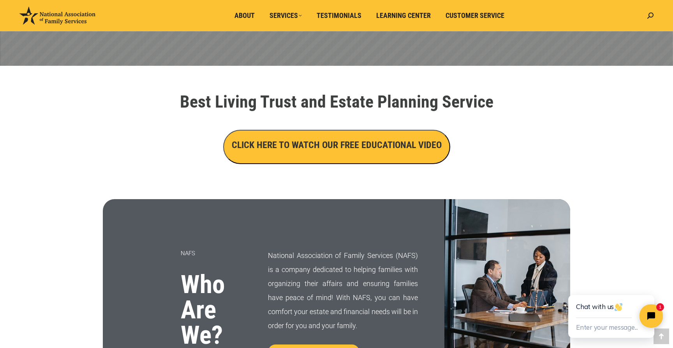
scroll to position [231, 0]
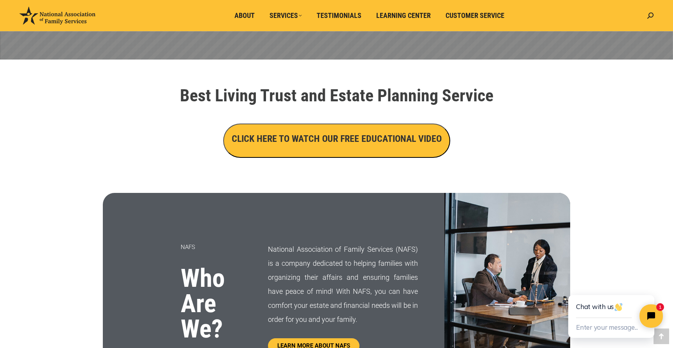
click at [322, 138] on h3 "CLICK HERE TO WATCH OUR FREE EDUCATIONAL VIDEO" at bounding box center [337, 138] width 210 height 13
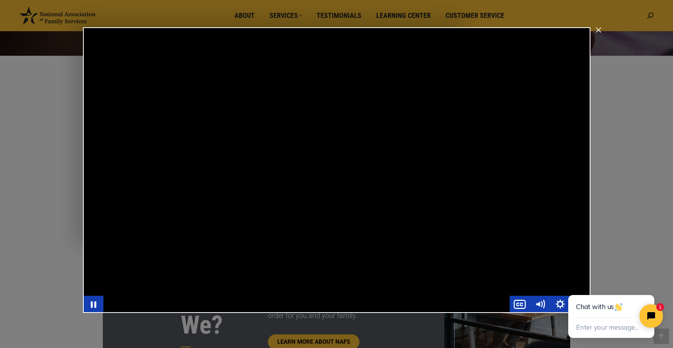
scroll to position [232, 0]
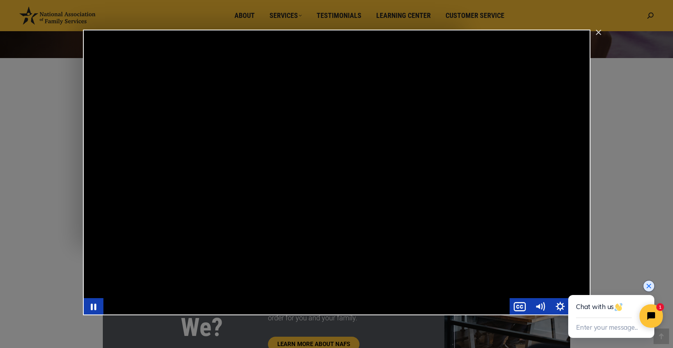
click at [648, 287] on icon "Close chat widget" at bounding box center [649, 286] width 8 height 8
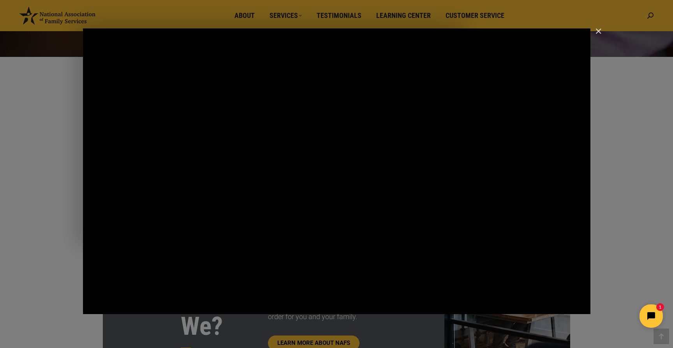
scroll to position [225, 0]
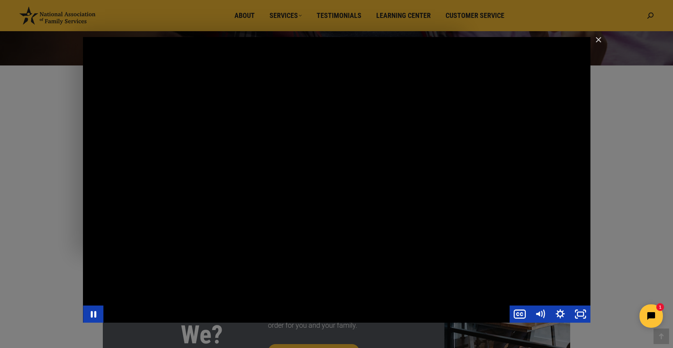
click at [316, 252] on div "Main Video - Full Webinar (Emma) Landon V1.4" at bounding box center [336, 179] width 507 height 285
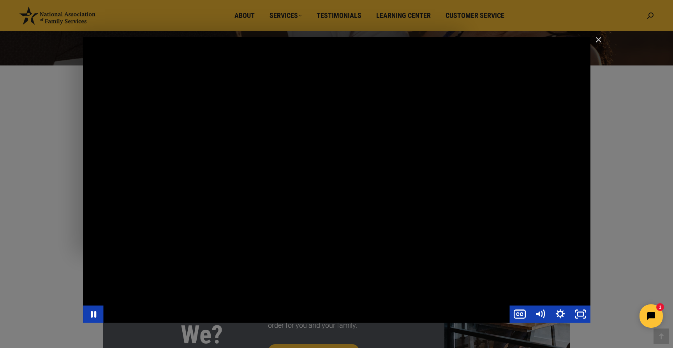
click at [536, 170] on div "Main Video - Full Webinar (Emma) Landon V1.4" at bounding box center [336, 179] width 507 height 285
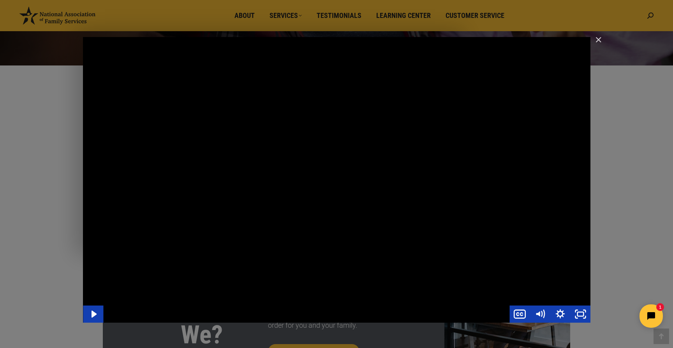
click at [536, 170] on div "Main Video - Full Webinar (Emma) Landon V1.4" at bounding box center [336, 179] width 507 height 285
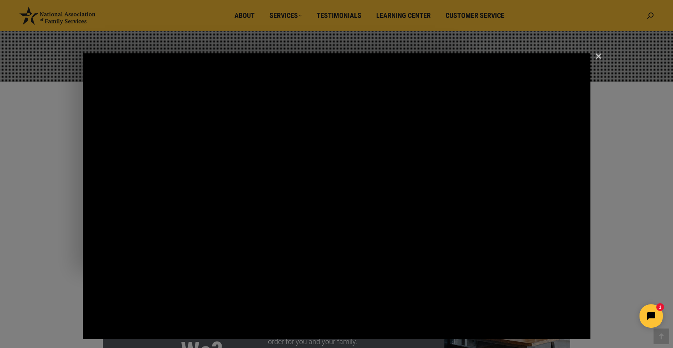
scroll to position [208, 0]
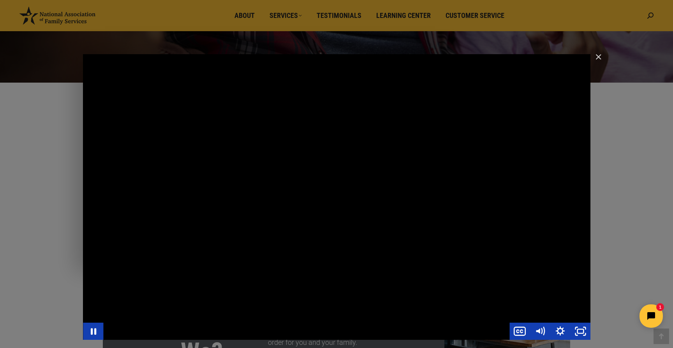
click at [513, 193] on div "Main Video - Full Webinar (Emma) Landon V1.4" at bounding box center [336, 196] width 507 height 285
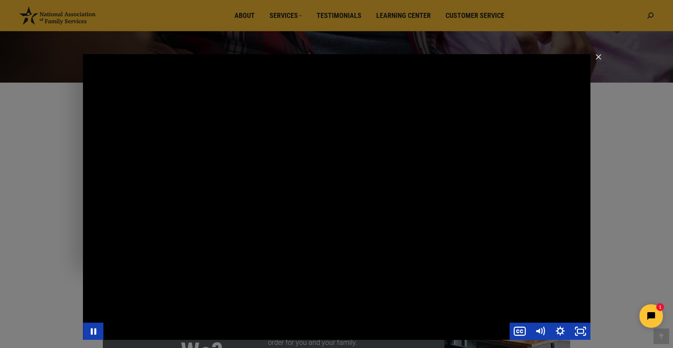
click at [444, 190] on div "Main Video - Full Webinar (Emma) Landon V1.4" at bounding box center [336, 196] width 507 height 285
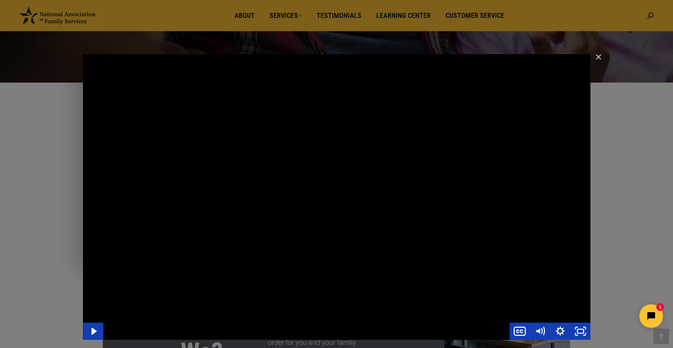
click at [444, 190] on div "Main Video - Full Webinar (Emma) Landon V1.4" at bounding box center [336, 196] width 507 height 285
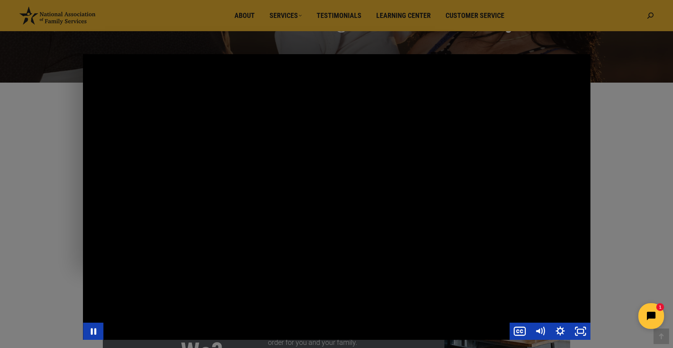
click at [646, 316] on icon "Open chat widget" at bounding box center [651, 316] width 10 height 10
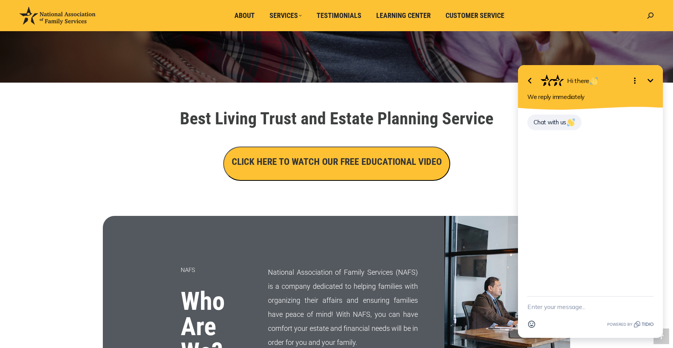
click at [350, 157] on h3 "CLICK HERE TO WATCH OUR FREE EDUCATIONAL VIDEO" at bounding box center [337, 161] width 210 height 13
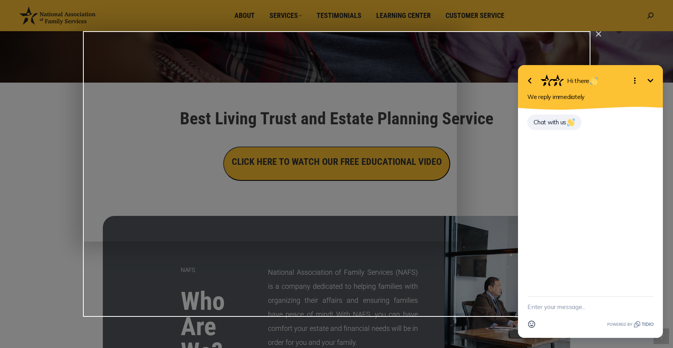
click at [350, 157] on div "Main Video - Full Webinar (Emma) Landon V1.4" at bounding box center [336, 173] width 507 height 285
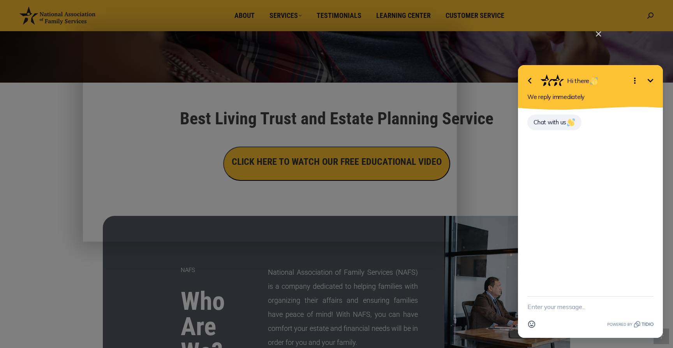
click at [648, 79] on icon "Minimize" at bounding box center [650, 81] width 6 height 4
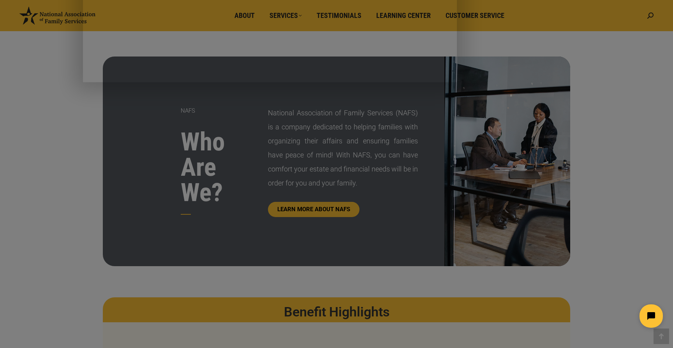
scroll to position [348, 0]
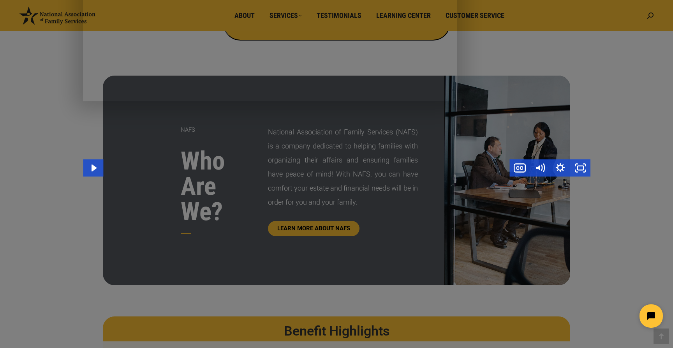
click at [482, 93] on div "Main Video - Full Webinar (Emma) Landon V1.4" at bounding box center [336, 33] width 507 height 285
click at [457, 124] on div "Main Video - Full Webinar (Emma) Landon V1.4" at bounding box center [336, 33] width 507 height 285
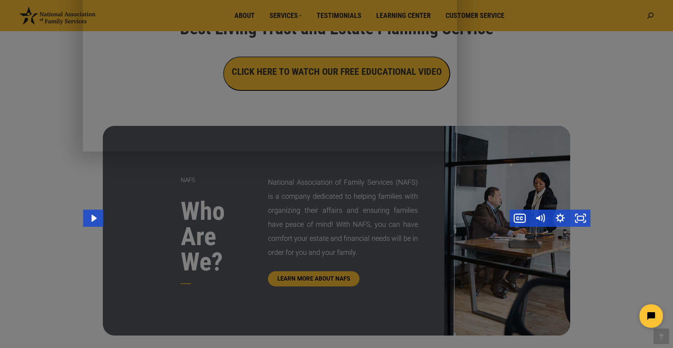
click at [457, 124] on div "Main Video - Full Webinar (Emma) Landon V1.4" at bounding box center [336, 83] width 507 height 285
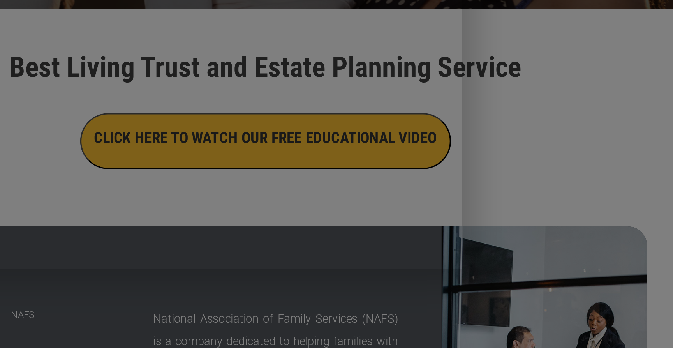
scroll to position [223, 0]
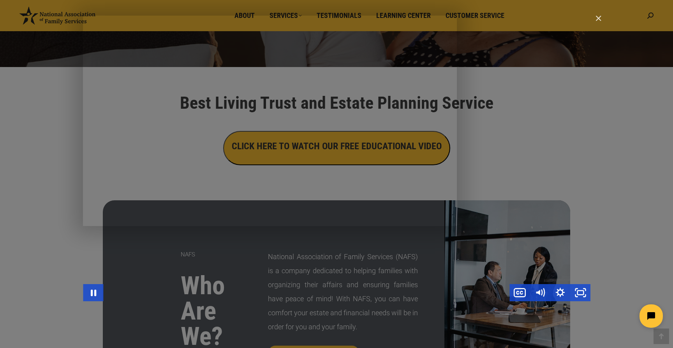
click at [391, 157] on div "Main Video - Full Webinar (Emma) Landon V1.4" at bounding box center [336, 158] width 507 height 285
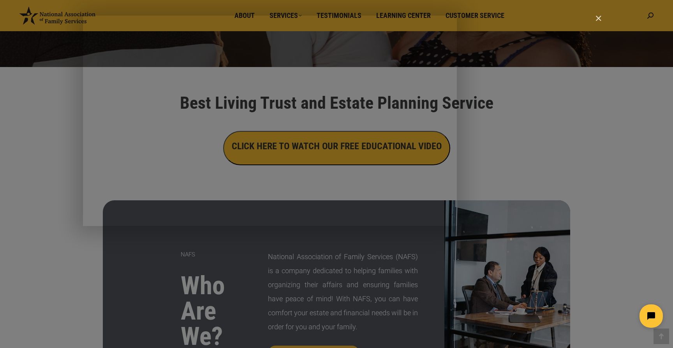
click at [600, 17] on img "Close" at bounding box center [594, 21] width 13 height 13
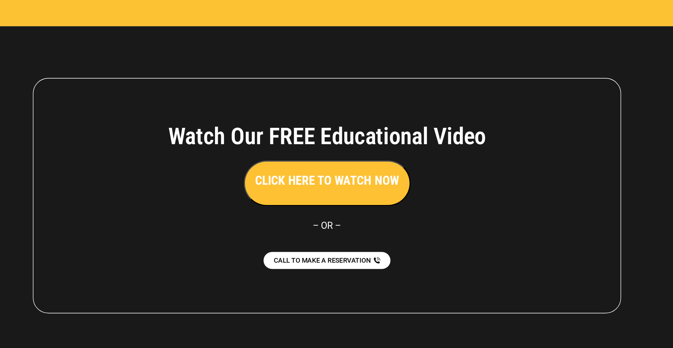
scroll to position [1697, 0]
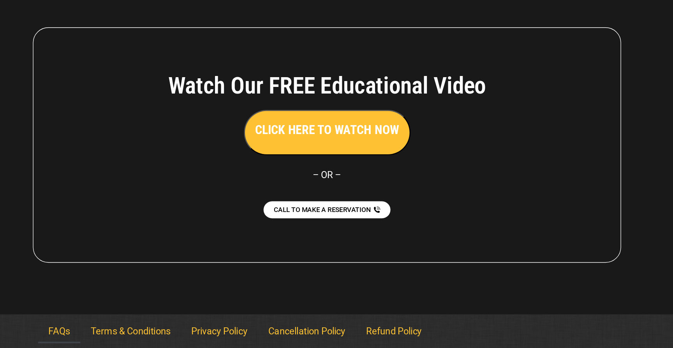
click at [131, 334] on link "FAQs" at bounding box center [134, 335] width 32 height 18
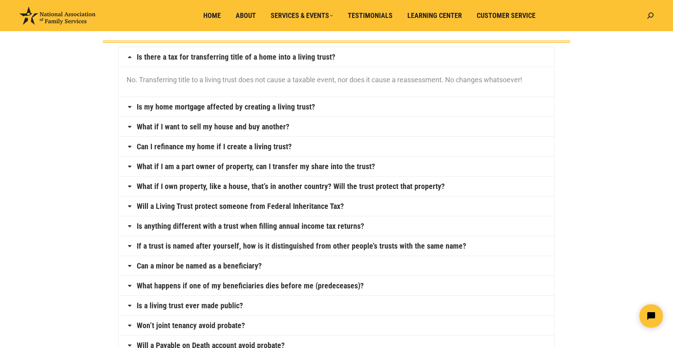
click at [266, 144] on link "Can I refinance my home if I create a living trust?" at bounding box center [214, 146] width 155 height 8
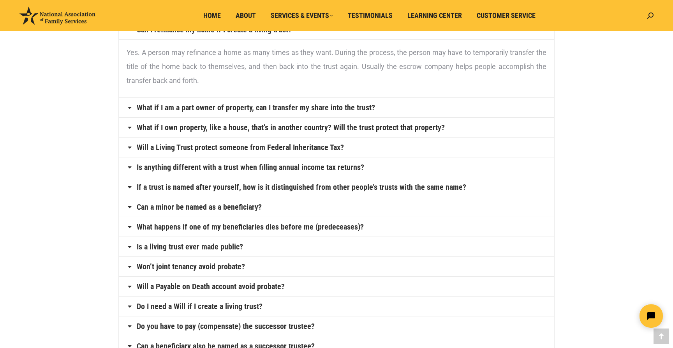
scroll to position [152, 0]
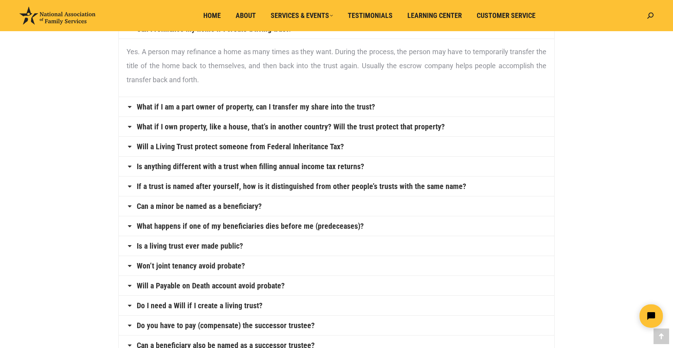
click at [413, 127] on link "What if I own property, like a house, that’s in another country? Will the trust…" at bounding box center [291, 127] width 308 height 8
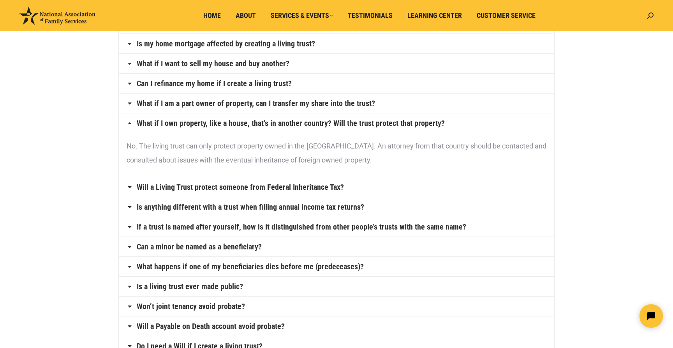
scroll to position [94, 0]
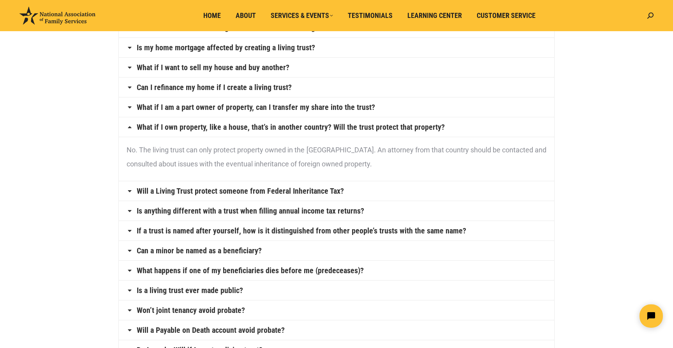
click at [341, 127] on link "What if I own property, like a house, that’s in another country? Will the trust…" at bounding box center [291, 127] width 308 height 8
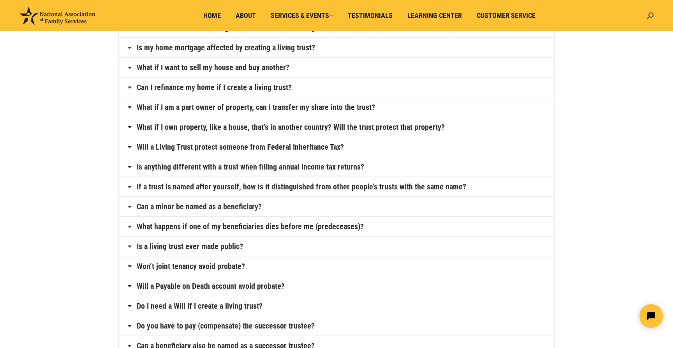
click at [303, 145] on link "Will a Living Trust protect someone from Federal Inheritance Tax?" at bounding box center [240, 147] width 207 height 8
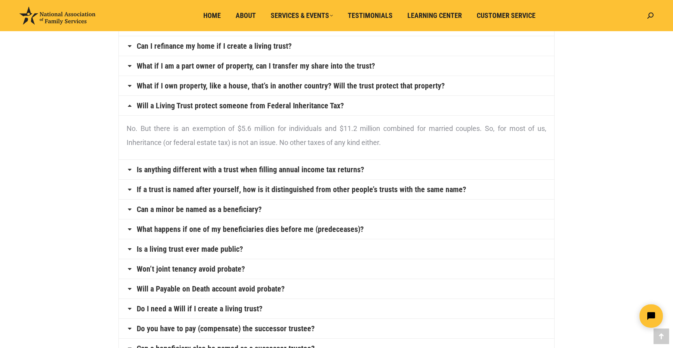
scroll to position [136, 0]
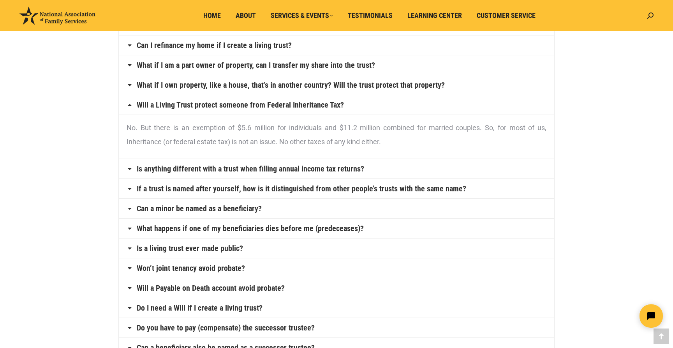
click at [332, 169] on link "Is anything different with a trust when filling annual income tax returns?" at bounding box center [250, 169] width 227 height 8
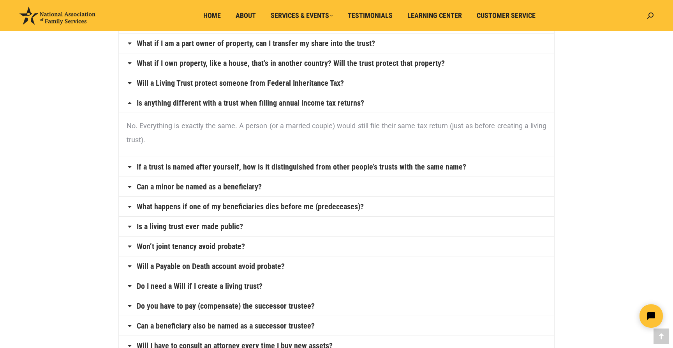
scroll to position [160, 0]
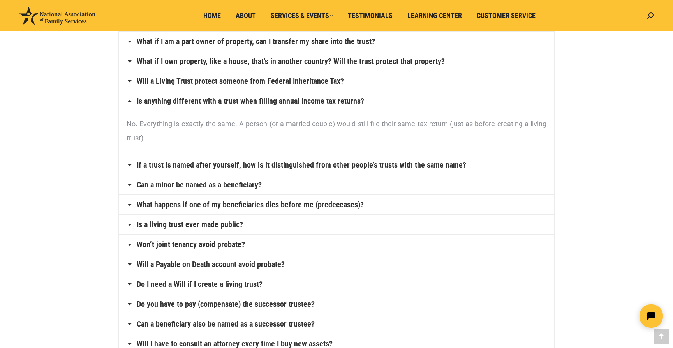
click at [339, 165] on link "If a trust is named after yourself, how is it distinguished from other people’s…" at bounding box center [301, 165] width 329 height 8
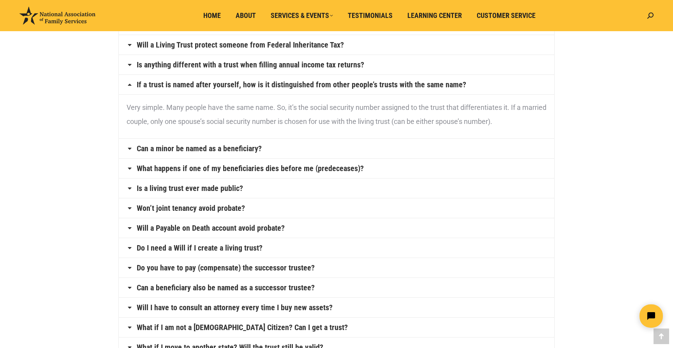
scroll to position [198, 0]
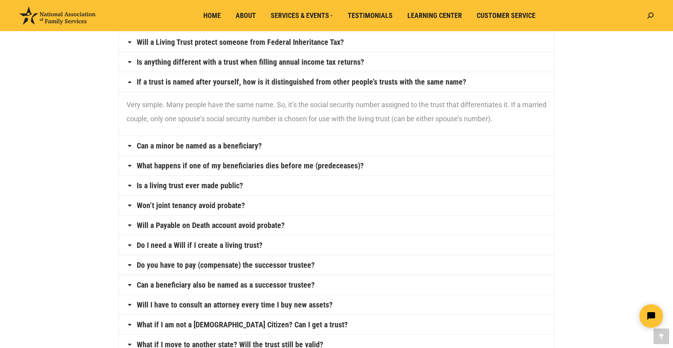
click at [247, 149] on link "Can a minor be named as a beneficiary?" at bounding box center [199, 146] width 125 height 8
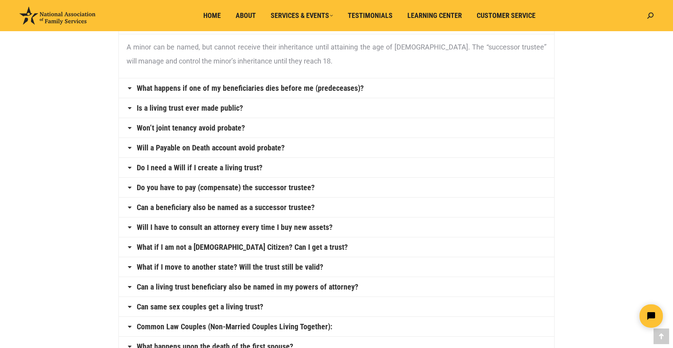
scroll to position [277, 0]
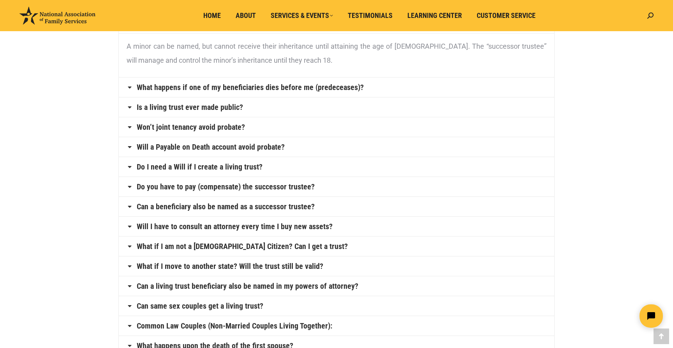
click at [345, 83] on link "What happens if one of my beneficiaries dies before me (predeceases)?" at bounding box center [250, 87] width 227 height 8
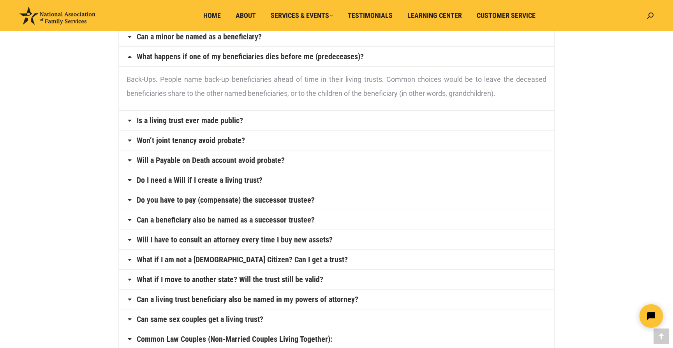
scroll to position [265, 0]
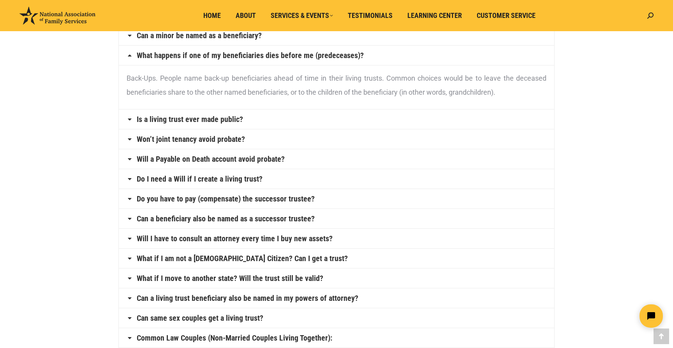
click at [219, 121] on link "Is a living trust ever made public?" at bounding box center [190, 119] width 106 height 8
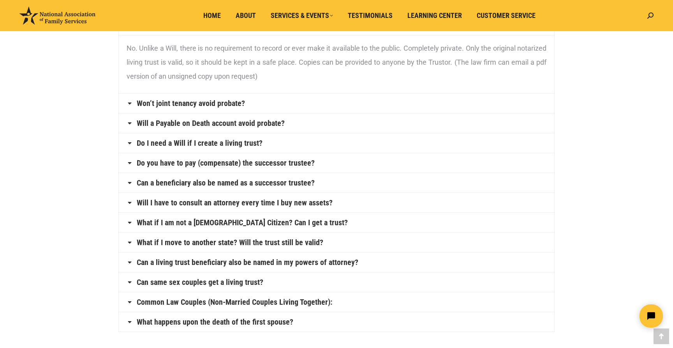
scroll to position [315, 0]
click at [241, 102] on link "Won’t joint tenancy avoid probate?" at bounding box center [191, 102] width 108 height 8
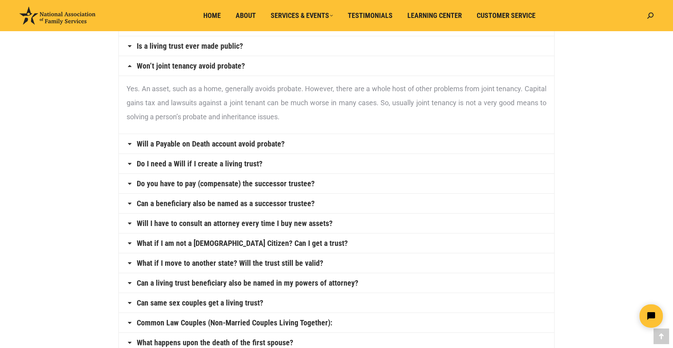
scroll to position [295, 0]
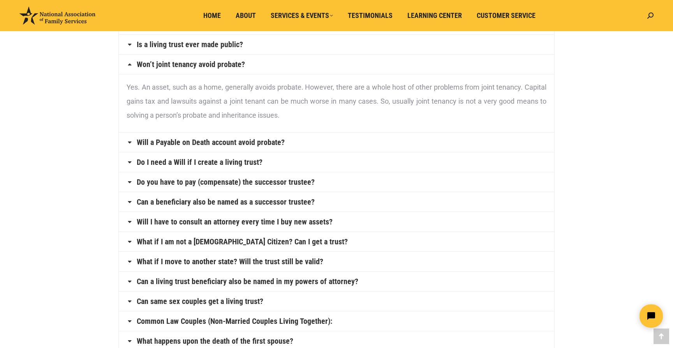
click at [279, 147] on h4 "Will a Payable on Death account avoid probate?" at bounding box center [336, 141] width 435 height 19
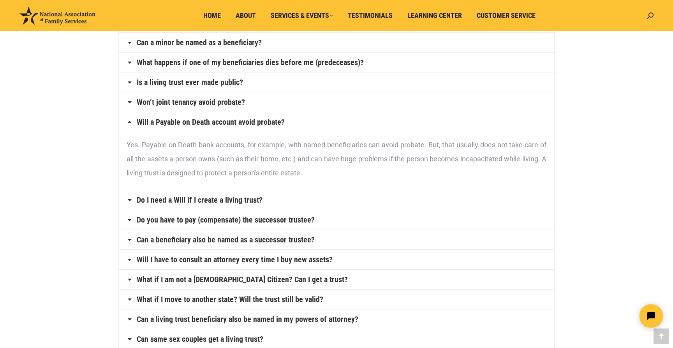
scroll to position [264, 0]
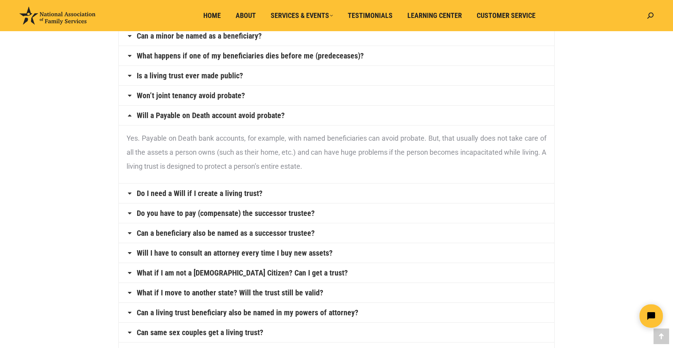
click at [251, 194] on link "Do I need a Will if I create a living trust?" at bounding box center [200, 193] width 126 height 8
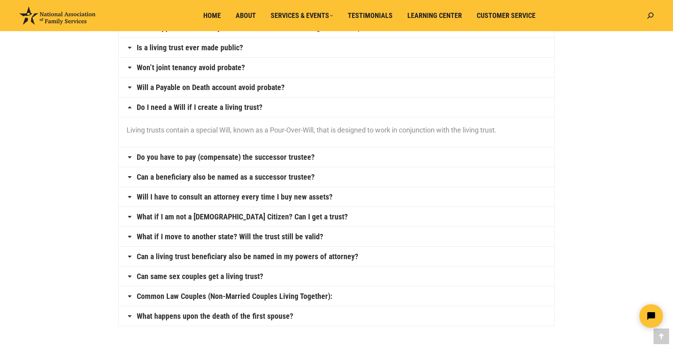
scroll to position [294, 0]
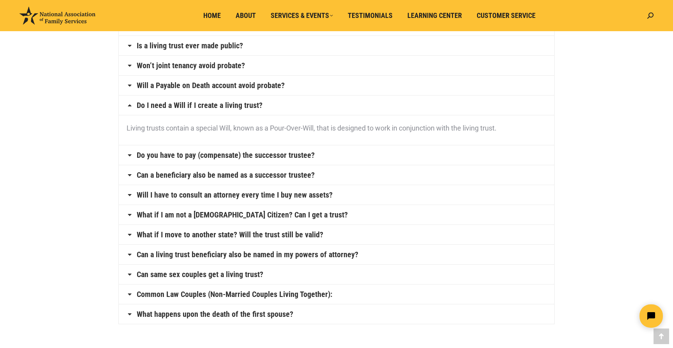
click at [300, 155] on link "Do you have to pay (compensate) the successor trustee?" at bounding box center [226, 155] width 178 height 8
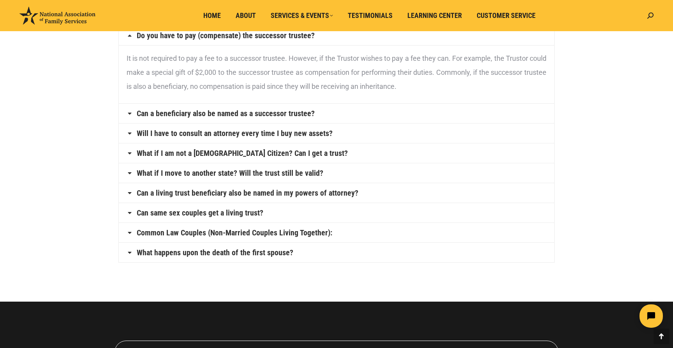
scroll to position [384, 0]
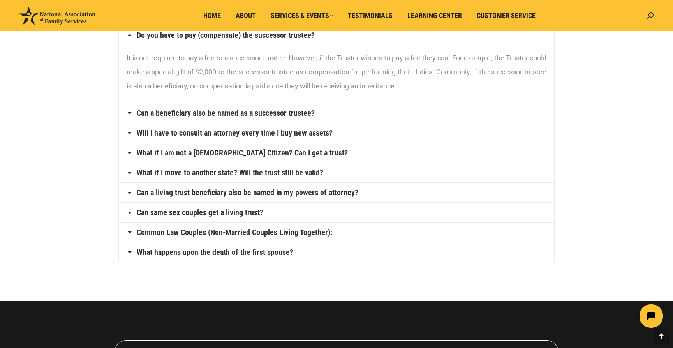
click at [306, 114] on link "Can a beneficiary also be named as a successor trustee?" at bounding box center [226, 113] width 178 height 8
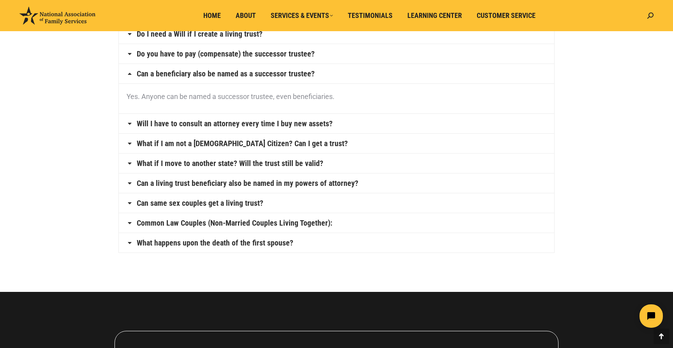
scroll to position [362, 0]
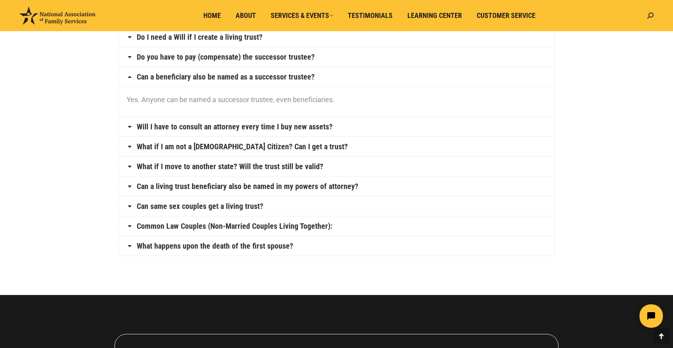
click at [318, 127] on link "Will I have to consult an attorney every time I buy new assets?" at bounding box center [235, 127] width 196 height 8
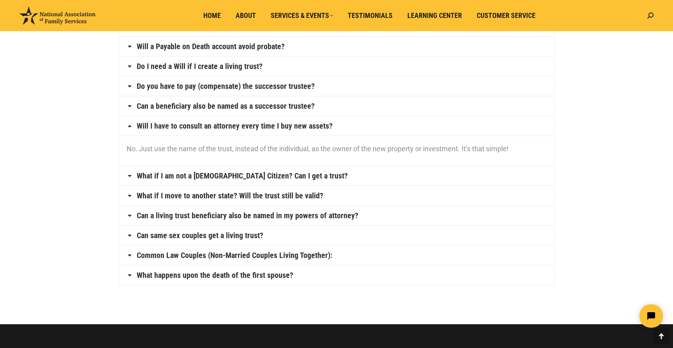
scroll to position [319, 0]
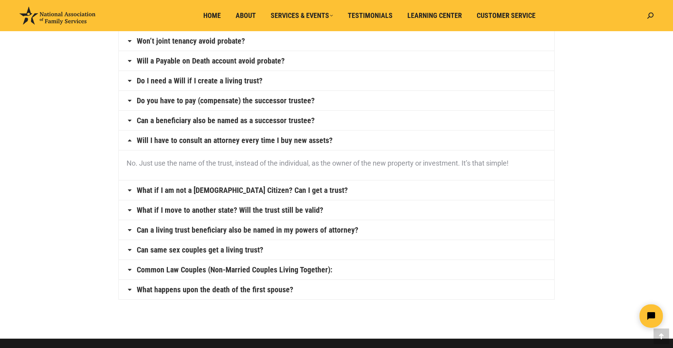
click at [269, 194] on link "What if I am not a U.S. Citizen? Can I get a trust?" at bounding box center [242, 190] width 211 height 8
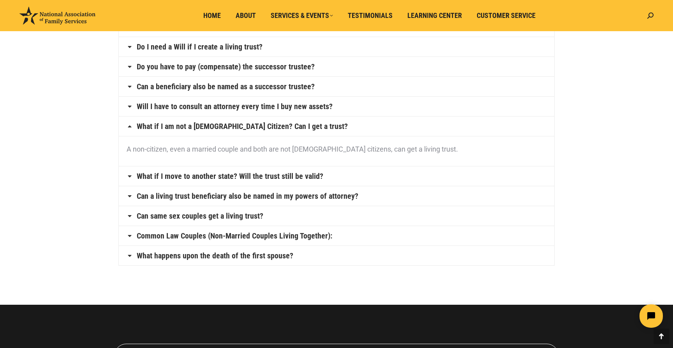
scroll to position [353, 0]
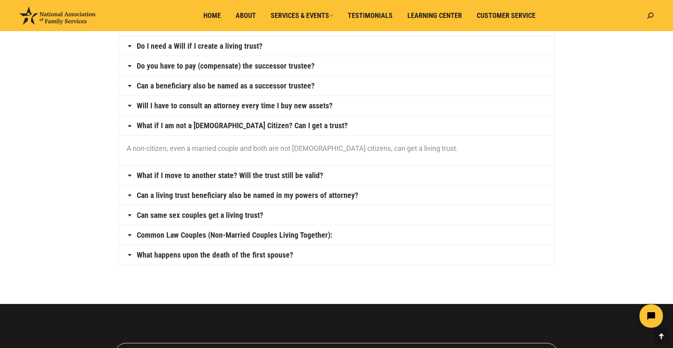
click at [312, 177] on link "What if I move to another state? Will the trust still be valid?" at bounding box center [230, 175] width 186 height 8
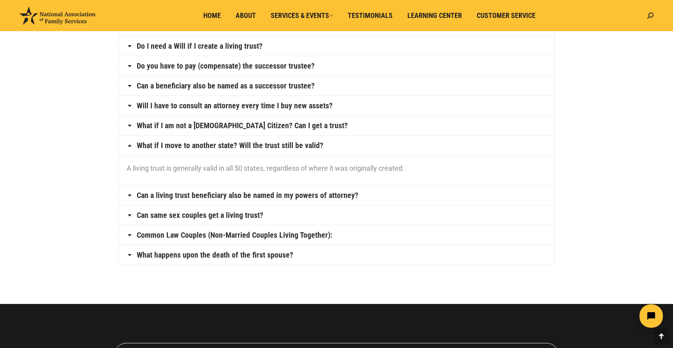
click at [339, 196] on link "Can a living trust beneficiary also be named in my powers of attorney?" at bounding box center [247, 195] width 221 height 8
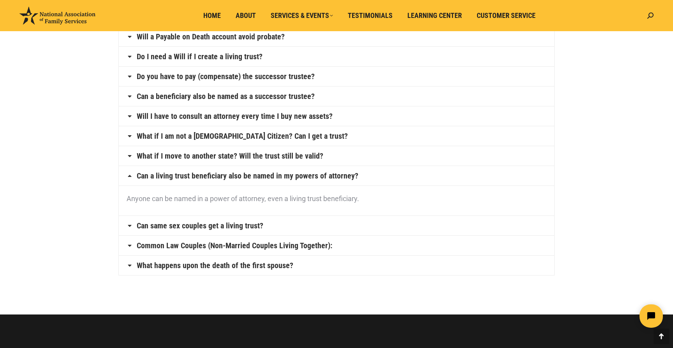
scroll to position [351, 0]
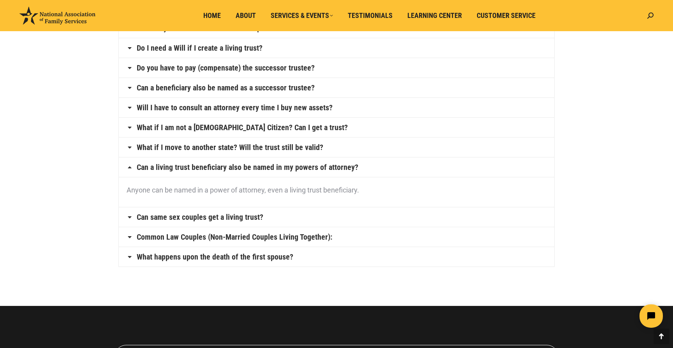
click at [221, 214] on link "Can same sex couples get a living trust?" at bounding box center [200, 217] width 126 height 8
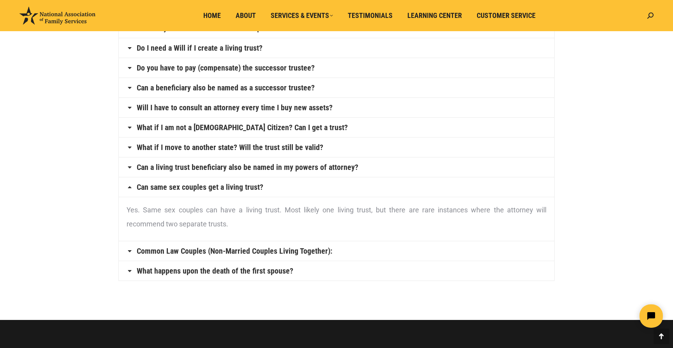
click at [292, 250] on link "Common Law Couples (Non-Married Couples Living Together):" at bounding box center [234, 251] width 195 height 8
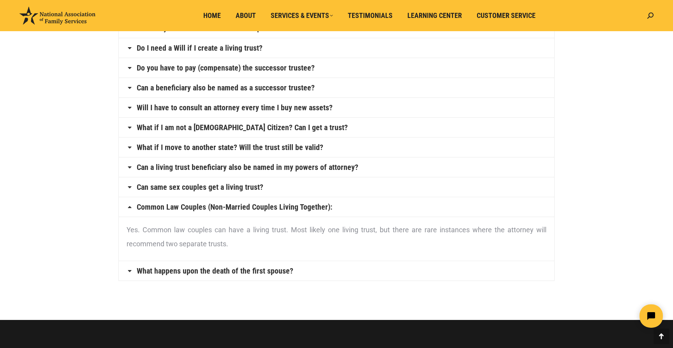
scroll to position [363, 0]
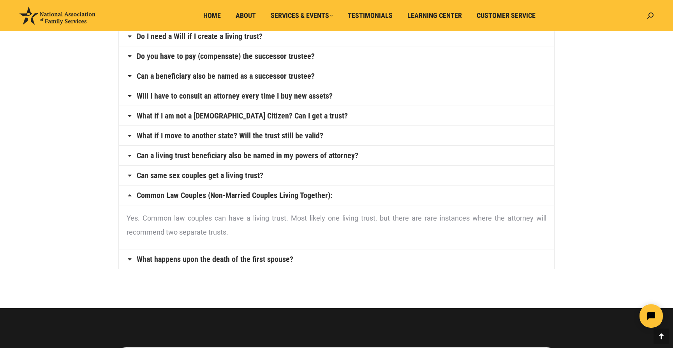
click at [258, 260] on link "What happens upon the death of the first spouse?" at bounding box center [215, 259] width 156 height 8
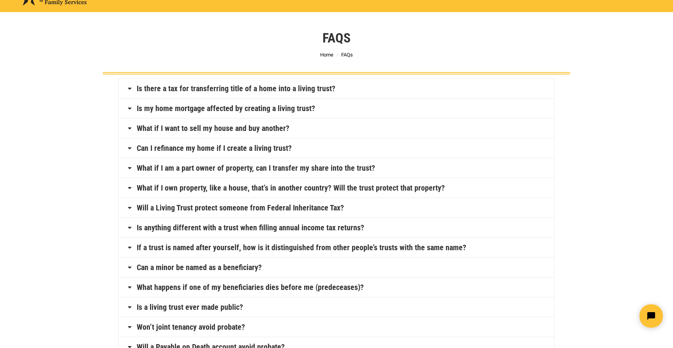
scroll to position [0, 0]
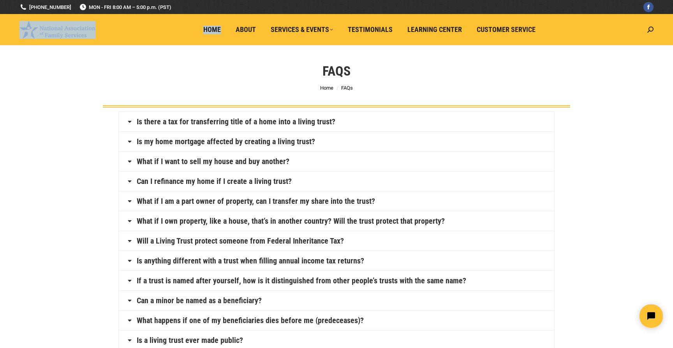
drag, startPoint x: 103, startPoint y: 37, endPoint x: 47, endPoint y: 31, distance: 56.4
click at [47, 31] on header "National Association of Family Services Simple & Easy Estate Planning Home Abou…" at bounding box center [336, 29] width 673 height 31
click at [248, 29] on span "About" at bounding box center [245, 29] width 20 height 9
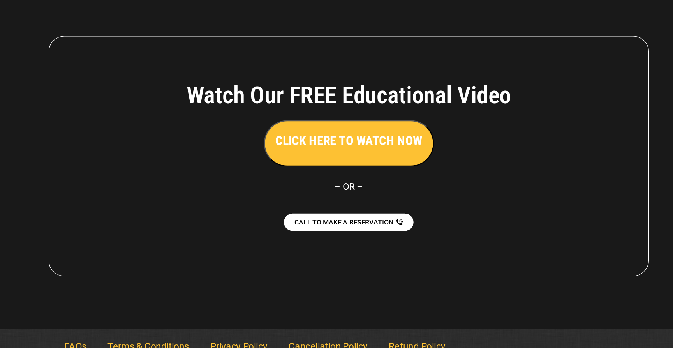
scroll to position [542, 0]
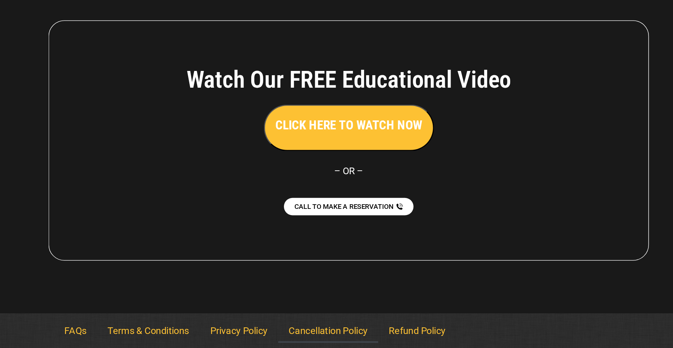
click at [341, 334] on link "Cancellation Policy" at bounding box center [321, 335] width 74 height 18
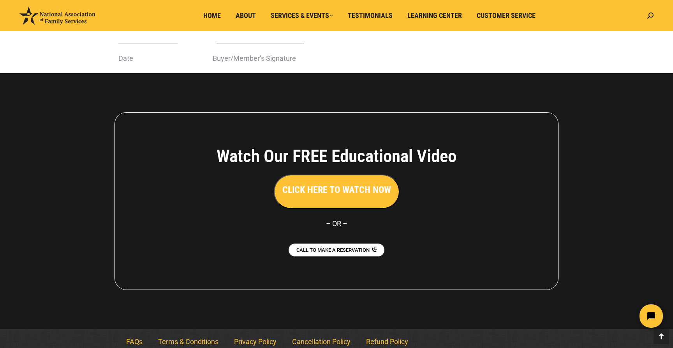
scroll to position [344, 0]
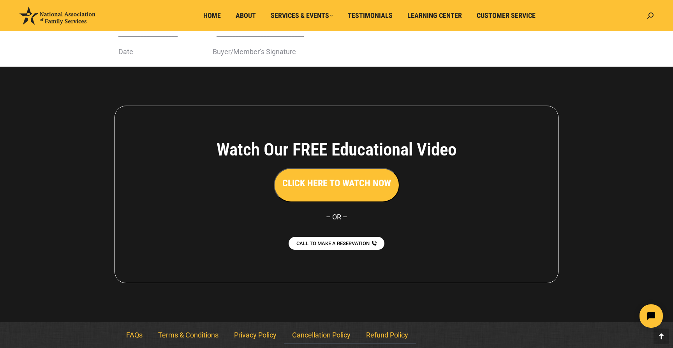
click at [385, 335] on link "Refund Policy" at bounding box center [387, 335] width 58 height 18
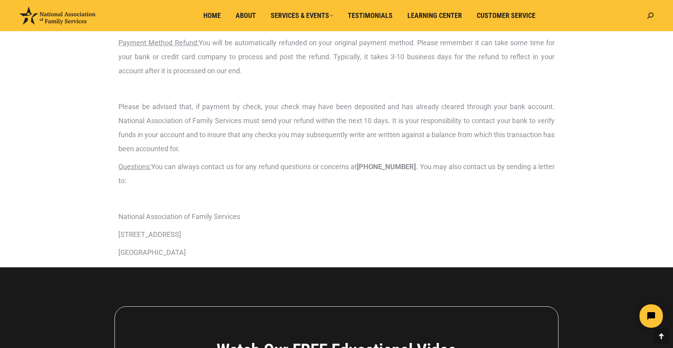
scroll to position [126, 0]
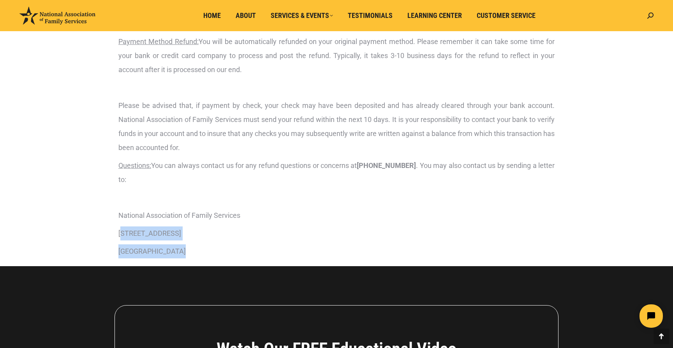
drag, startPoint x: 209, startPoint y: 252, endPoint x: 121, endPoint y: 232, distance: 90.2
click at [121, 232] on div "Refund Timeframe : We will refund you within 10 business days after receipt of …" at bounding box center [336, 121] width 436 height 273
click at [207, 235] on p "[STREET_ADDRESS]" at bounding box center [336, 233] width 436 height 14
drag, startPoint x: 199, startPoint y: 248, endPoint x: 116, endPoint y: 227, distance: 85.9
click at [116, 227] on div "Refund Timeframe : We will refund you within 10 business days after receipt of …" at bounding box center [336, 123] width 444 height 285
